Goal: Task Accomplishment & Management: Contribute content

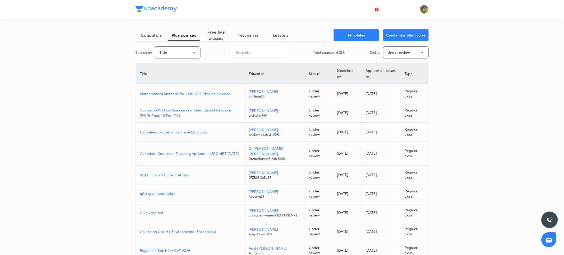
click at [197, 51] on button "Title" at bounding box center [177, 52] width 45 height 12
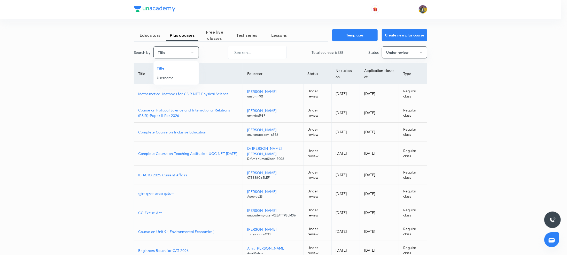
click at [172, 79] on span "Username" at bounding box center [176, 77] width 39 height 5
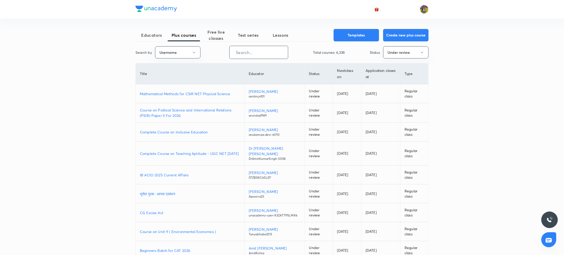
click at [285, 55] on input "text" at bounding box center [259, 52] width 58 height 13
paste input "commercemantra"
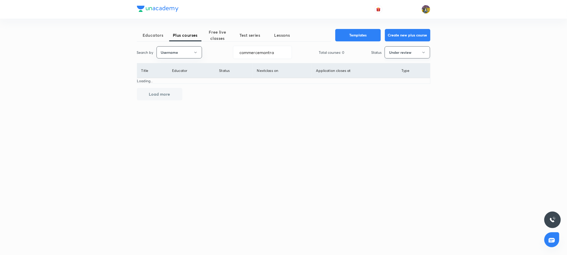
click at [399, 52] on button "Under review" at bounding box center [406, 52] width 45 height 12
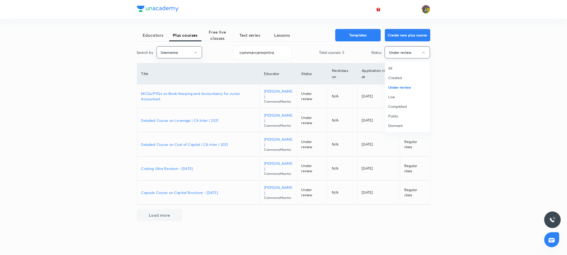
click at [393, 96] on span "Live" at bounding box center [407, 96] width 39 height 5
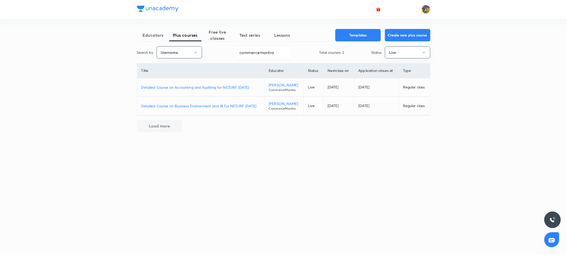
click at [192, 87] on p "Detailed Course on Accounting and Auditing for NET/JRF Dec 2025" at bounding box center [200, 86] width 119 height 5
click at [263, 56] on input "commercemantra" at bounding box center [262, 52] width 58 height 13
paste input "Tanyabhatia1213"
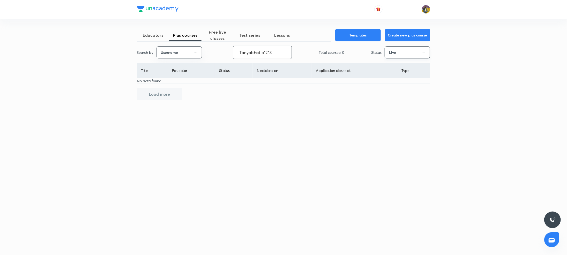
type input "Tanyabhatia1213"
click at [419, 54] on button "Live" at bounding box center [406, 52] width 45 height 12
click at [403, 89] on span "Under review" at bounding box center [407, 86] width 39 height 5
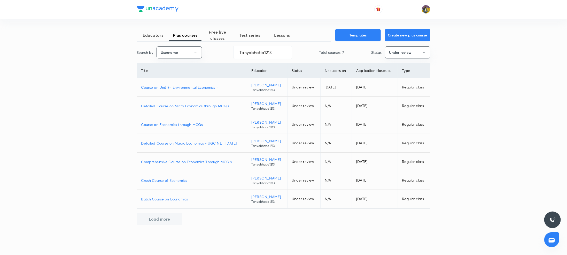
click at [177, 88] on p "Course on Unit 9 ( Environmental Economics )" at bounding box center [192, 86] width 102 height 5
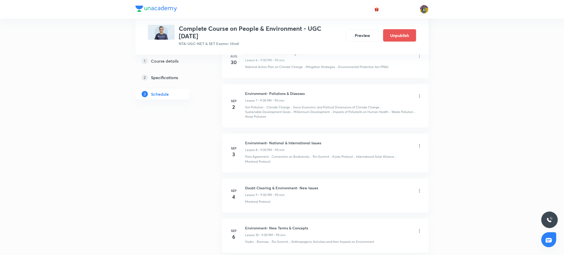
scroll to position [499, 0]
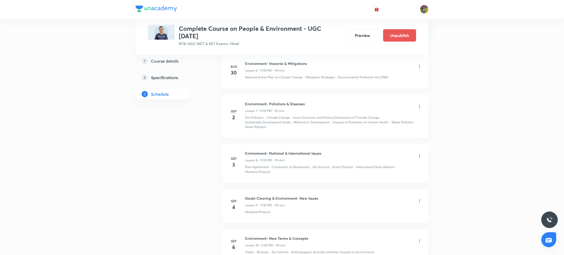
click at [418, 107] on icon at bounding box center [419, 106] width 5 height 5
click at [370, 120] on p "Edit" at bounding box center [371, 119] width 6 height 5
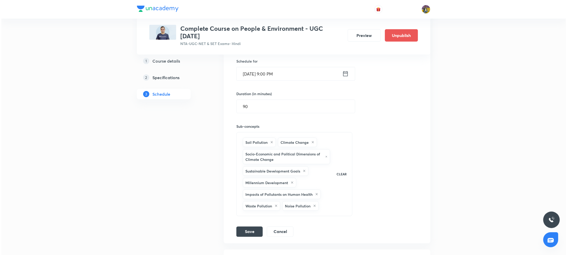
scroll to position [388, 0]
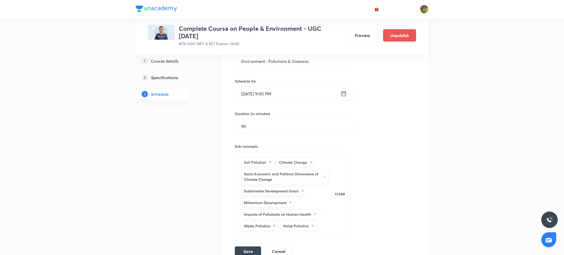
click at [251, 94] on input "Sep 2, 2025, 9:00 PM" at bounding box center [288, 93] width 106 height 13
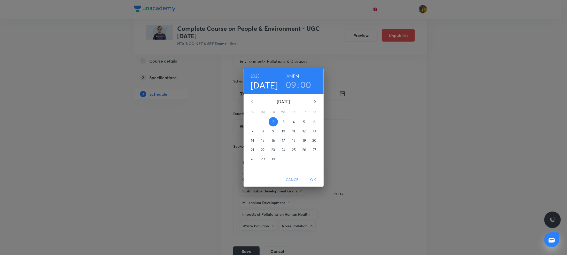
click at [252, 139] on p "14" at bounding box center [252, 140] width 3 height 5
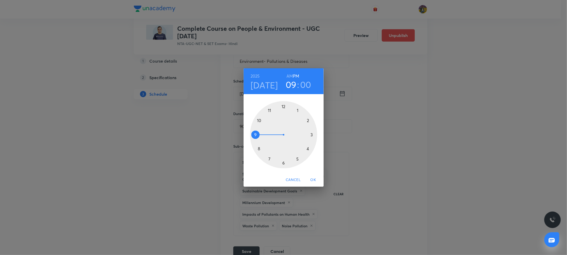
click at [313, 178] on span "OK" at bounding box center [313, 179] width 12 height 6
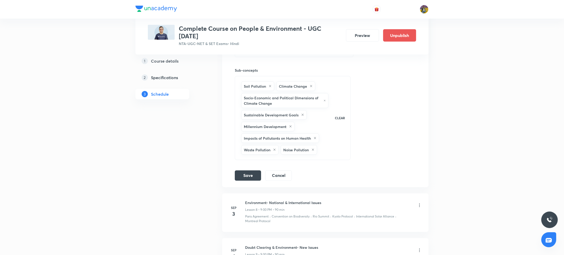
scroll to position [515, 0]
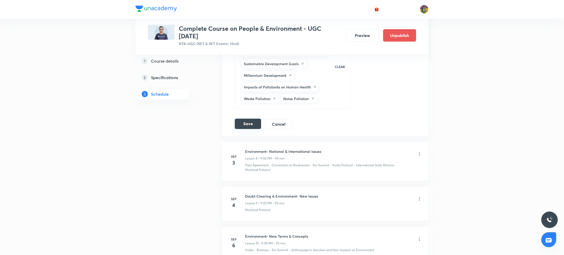
click at [245, 120] on button "Save" at bounding box center [248, 124] width 26 height 10
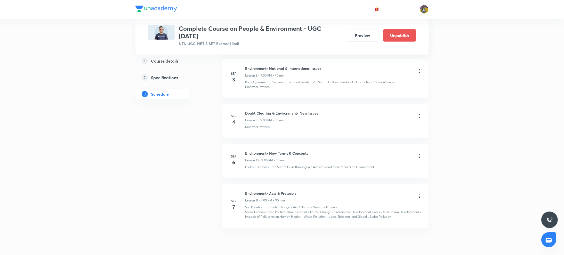
scroll to position [621, 0]
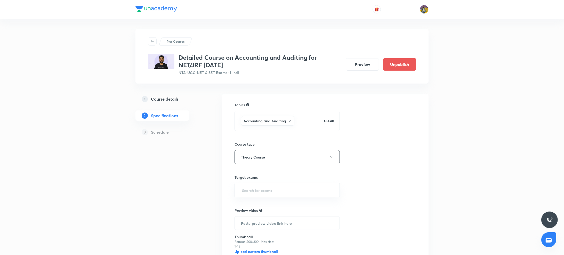
click at [162, 97] on h5 "Course details" at bounding box center [165, 99] width 28 height 6
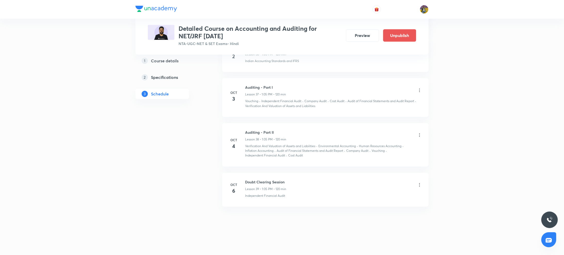
scroll to position [1743, 0]
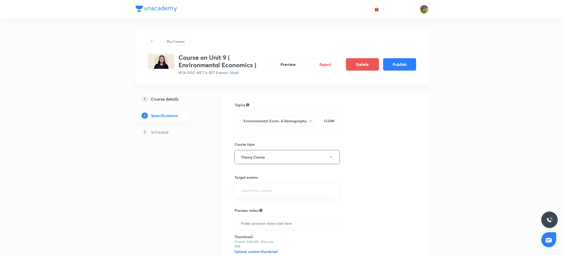
click at [175, 100] on h5 "Course details" at bounding box center [165, 99] width 28 height 6
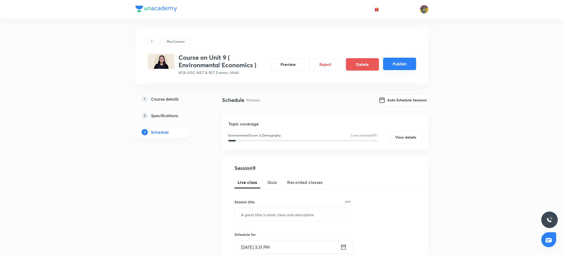
click at [396, 64] on button "Publish" at bounding box center [399, 64] width 33 height 12
click at [404, 65] on button "Publish" at bounding box center [399, 64] width 33 height 12
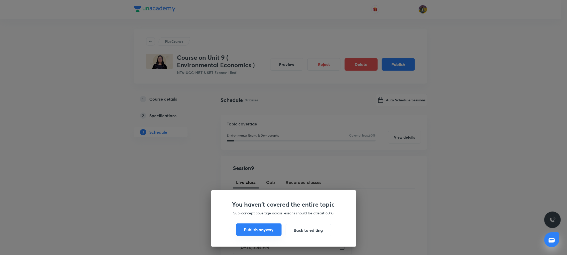
click at [255, 230] on button "Publish anyway" at bounding box center [258, 229] width 45 height 12
